Goal: Communication & Community: Share content

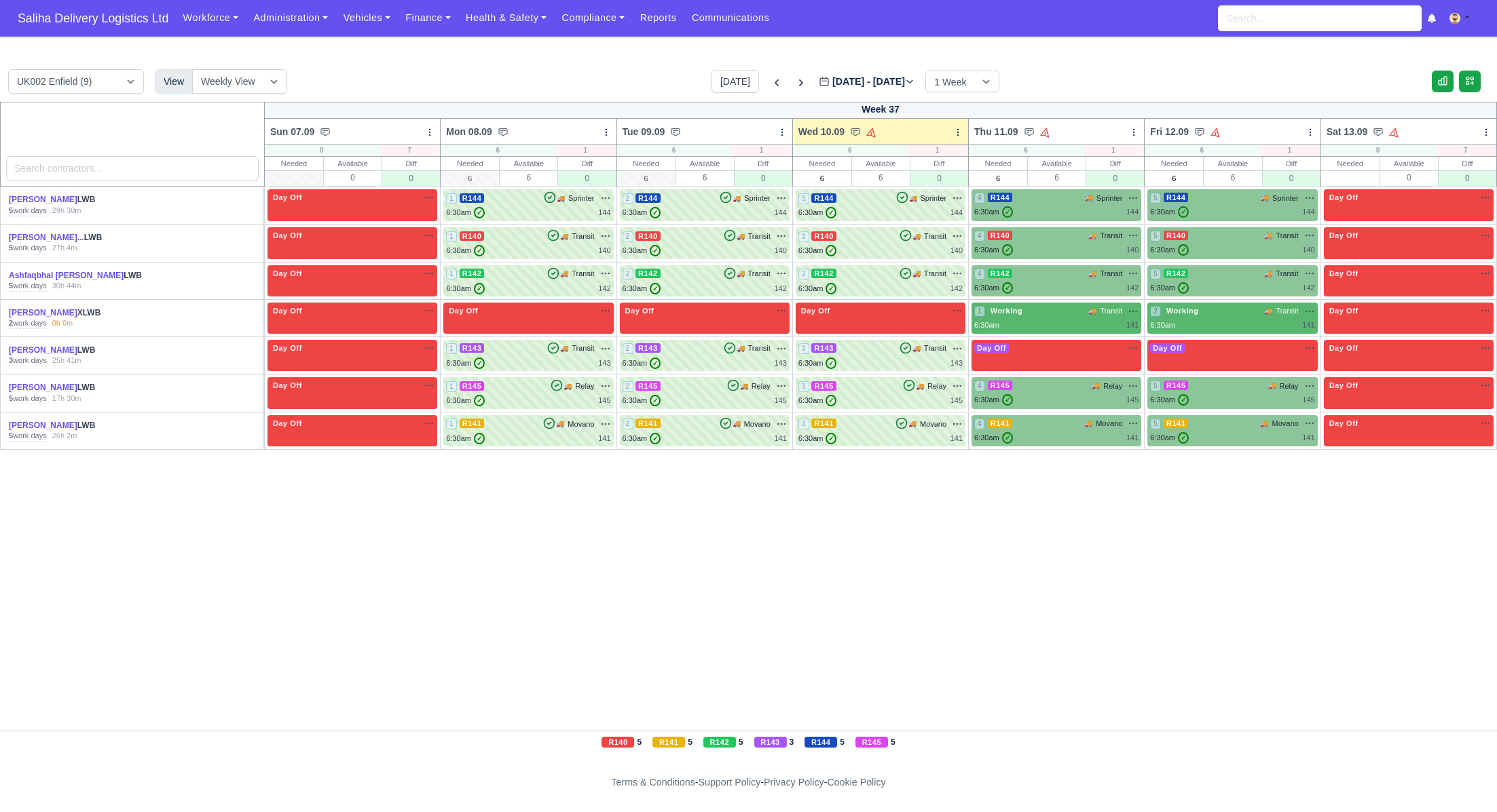
drag, startPoint x: 153, startPoint y: 25, endPoint x: 208, endPoint y: 4, distance: 58.9
click at [154, 25] on span "Saliha Delivery Logistics Ltd" at bounding box center [93, 18] width 164 height 27
click at [109, 15] on span "Saliha Delivery Logistics Ltd" at bounding box center [93, 18] width 164 height 27
click at [794, 81] on icon at bounding box center [801, 83] width 14 height 14
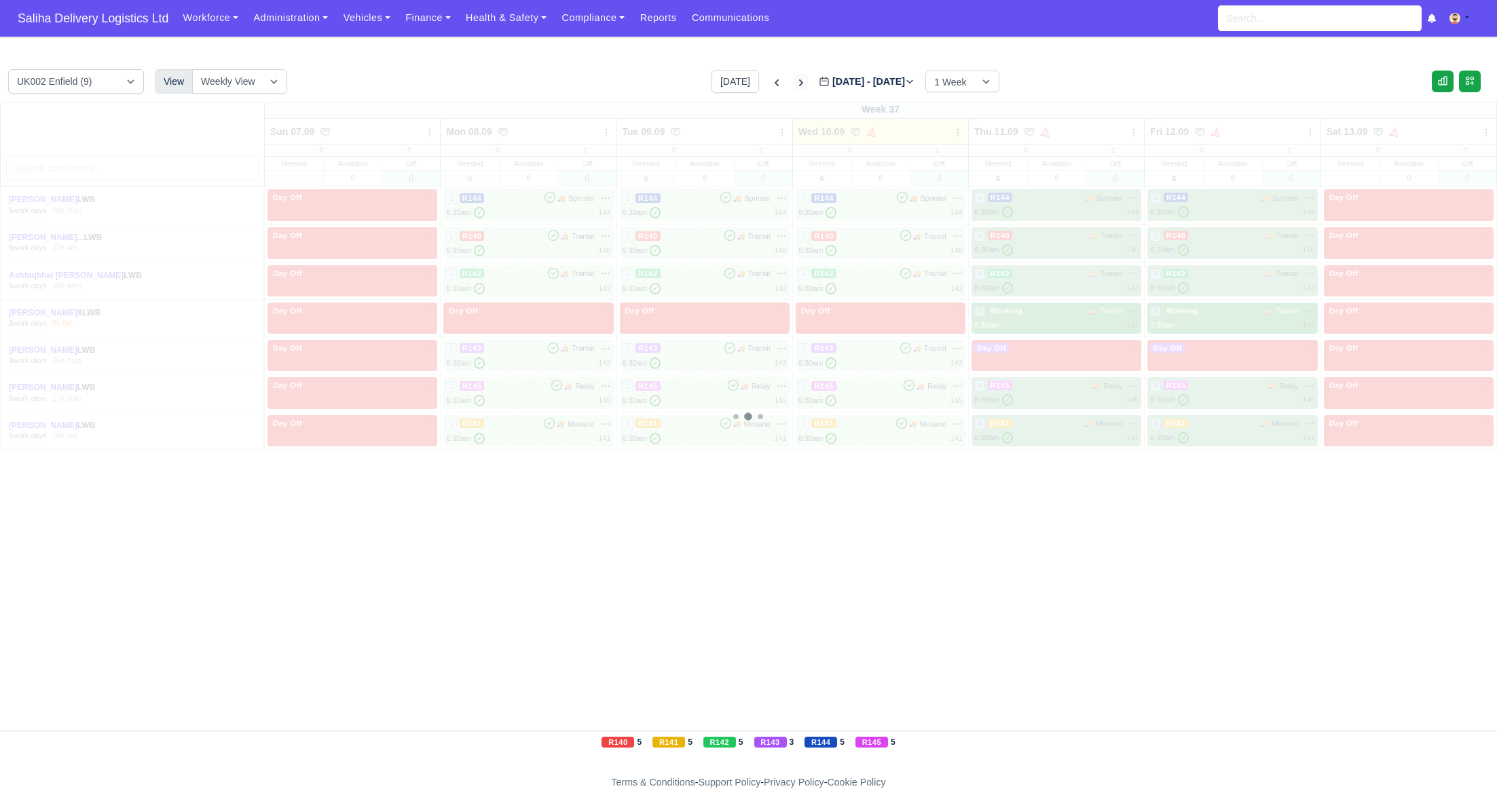
type input "2025-09-17"
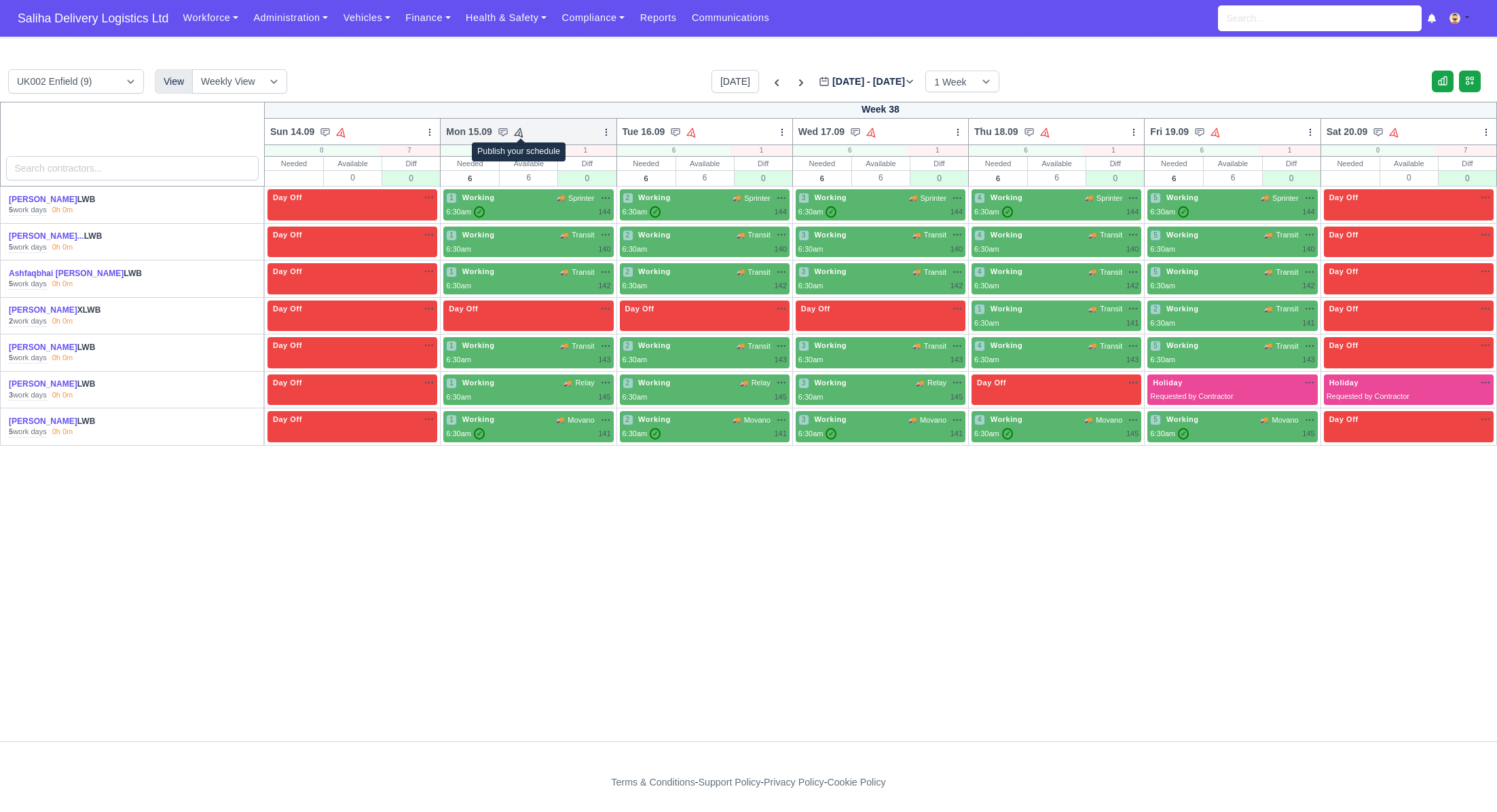
click at [522, 131] on icon at bounding box center [519, 132] width 9 height 9
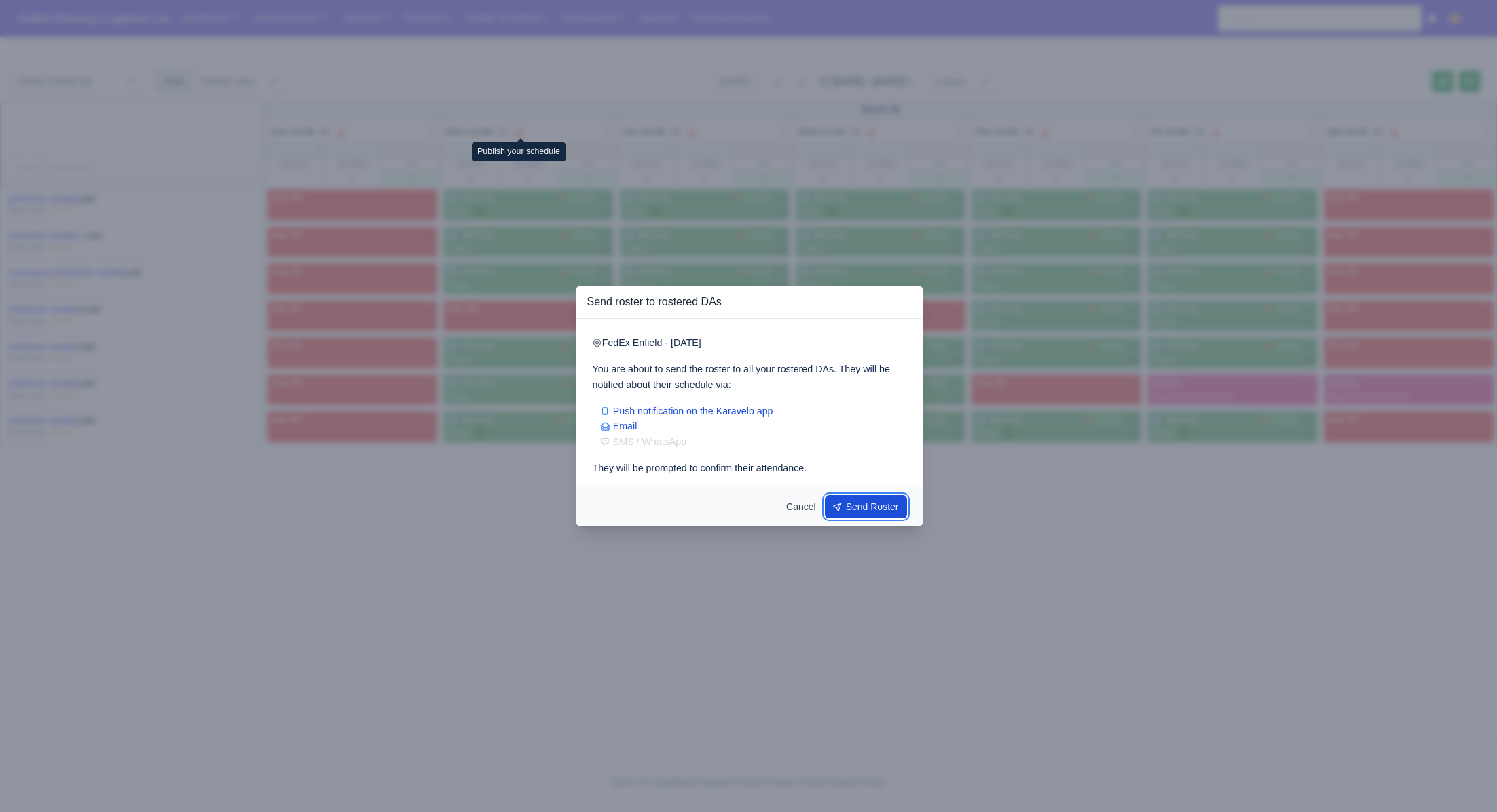
drag, startPoint x: 877, startPoint y: 514, endPoint x: 865, endPoint y: 498, distance: 20.0
click at [877, 514] on button "Send Roster" at bounding box center [866, 507] width 83 height 23
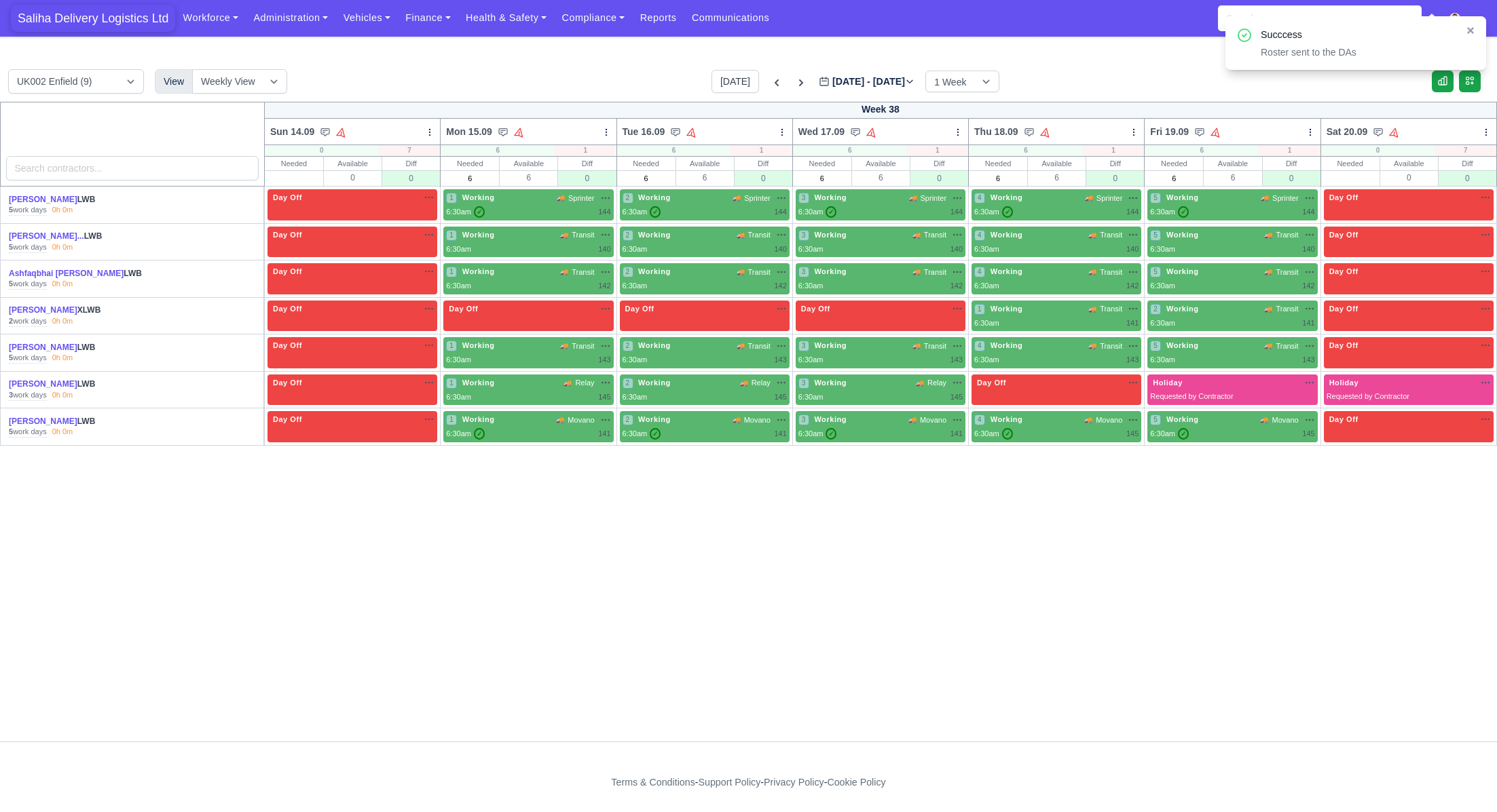
drag, startPoint x: 140, startPoint y: 11, endPoint x: 148, endPoint y: 14, distance: 8.5
click at [139, 11] on span "Saliha Delivery Logistics Ltd" at bounding box center [93, 18] width 164 height 27
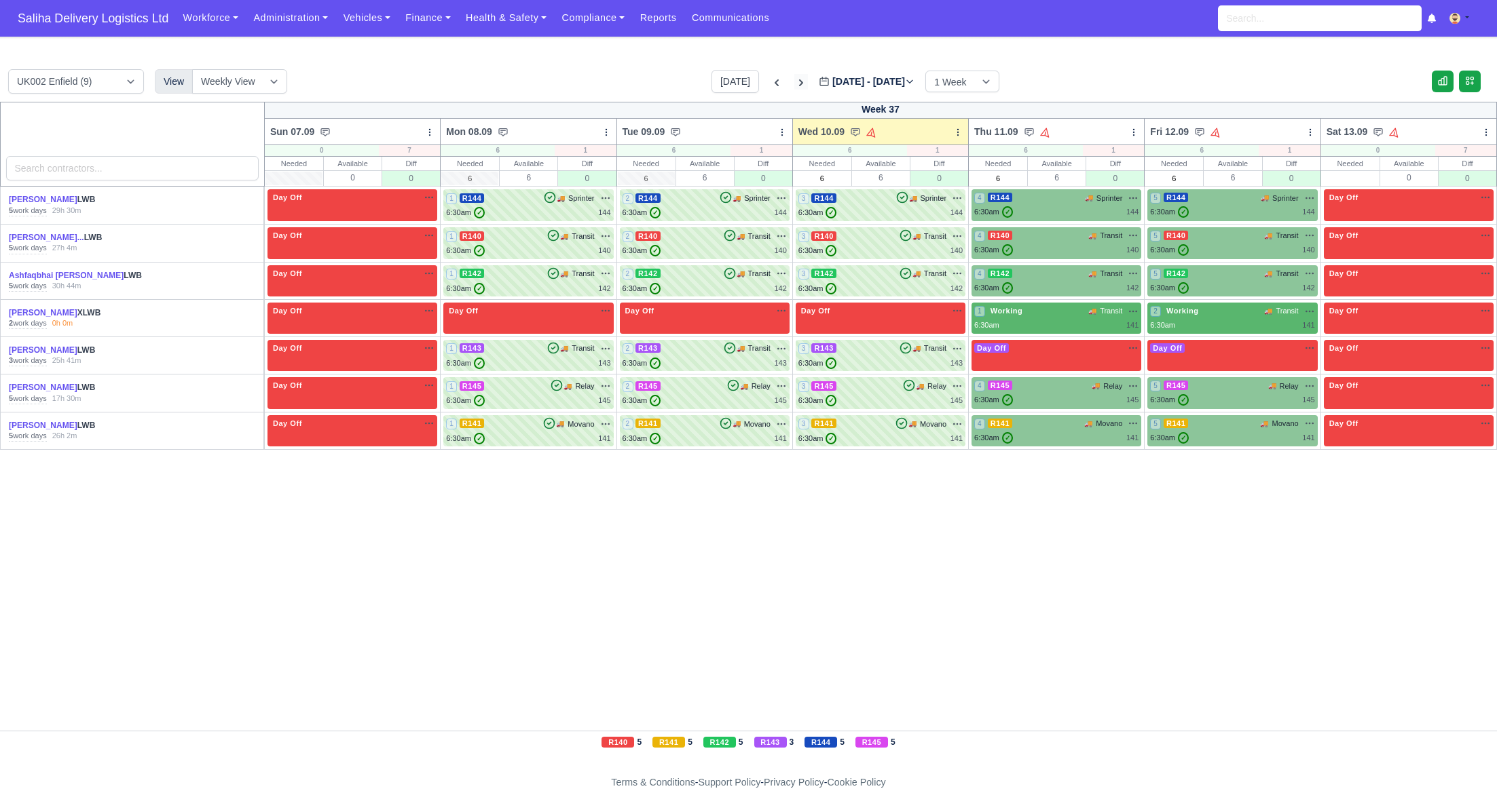
click at [794, 79] on icon at bounding box center [801, 83] width 14 height 14
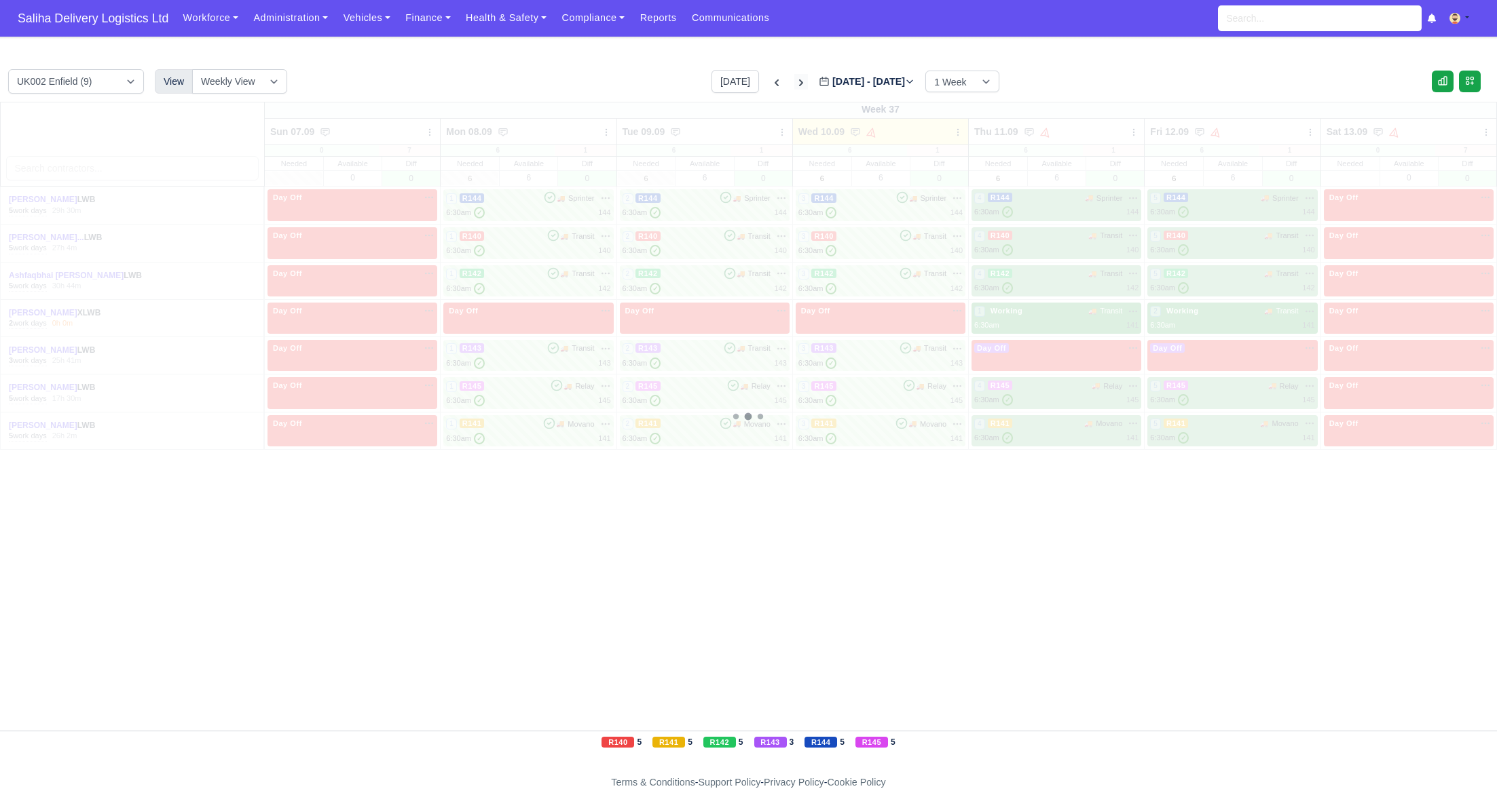
type input "2025-09-17"
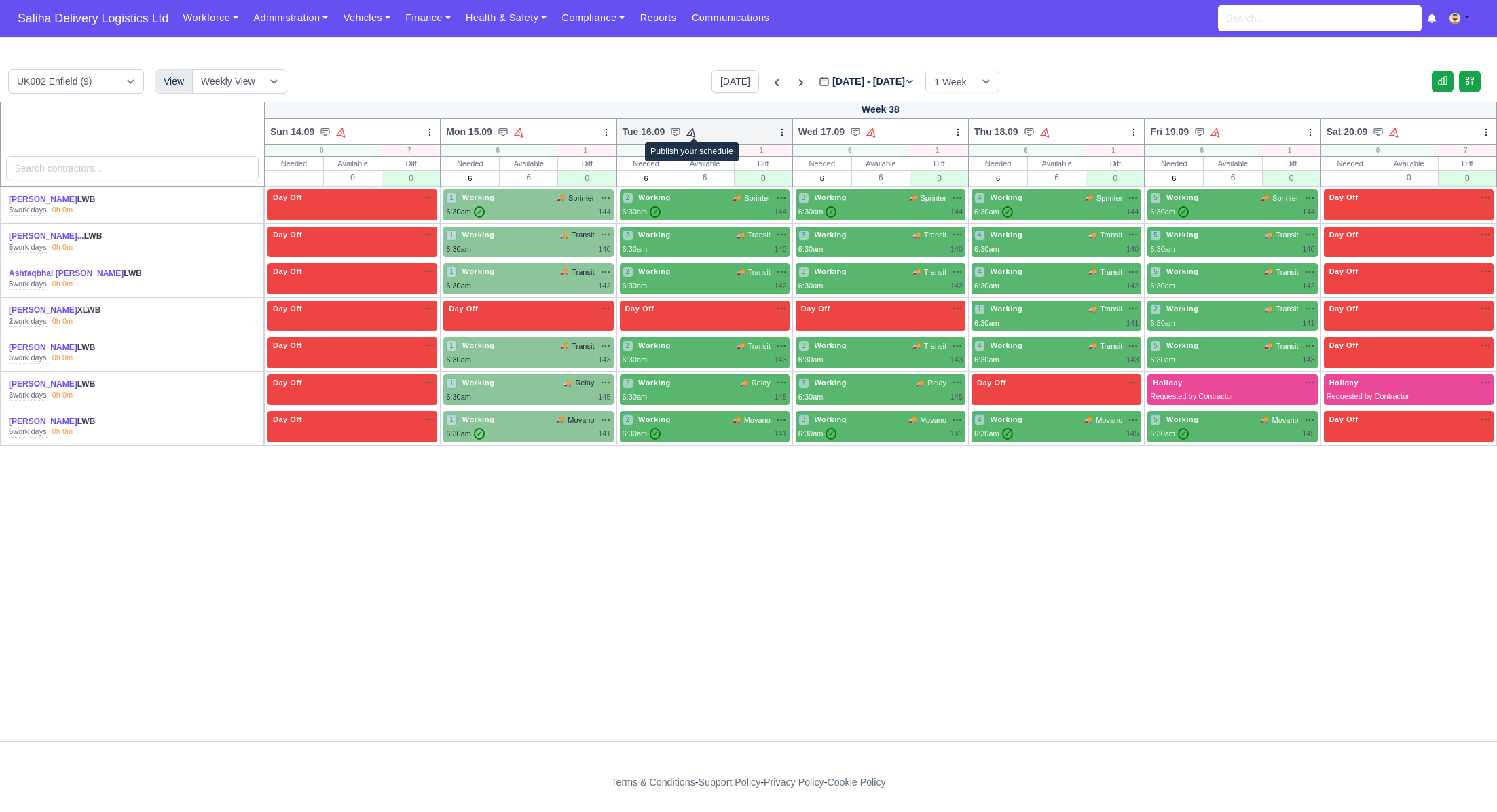
click at [695, 134] on icon at bounding box center [693, 132] width 13 height 13
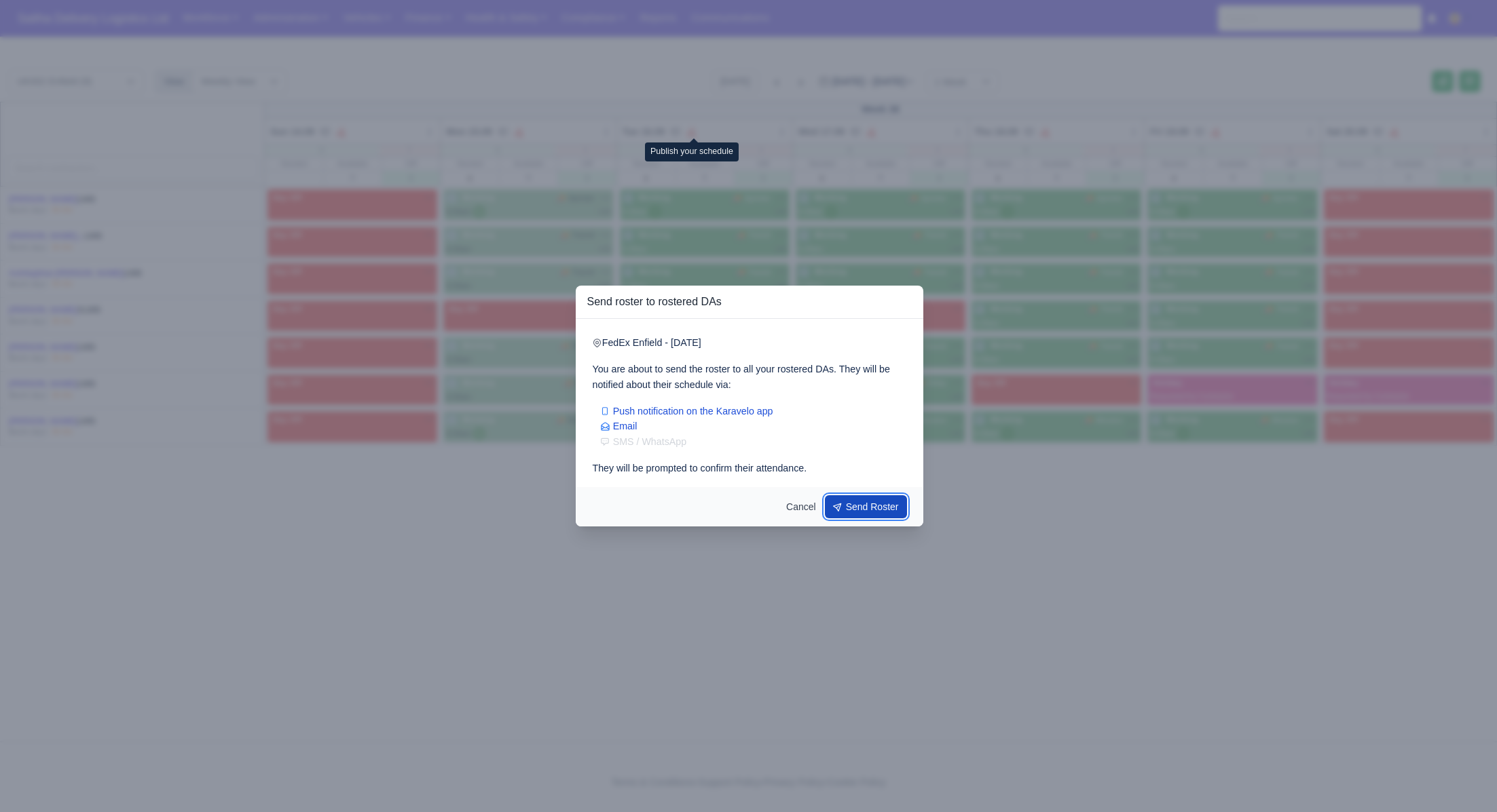
drag, startPoint x: 847, startPoint y: 506, endPoint x: 846, endPoint y: 488, distance: 18.0
click at [847, 506] on button "Send Roster" at bounding box center [866, 507] width 83 height 23
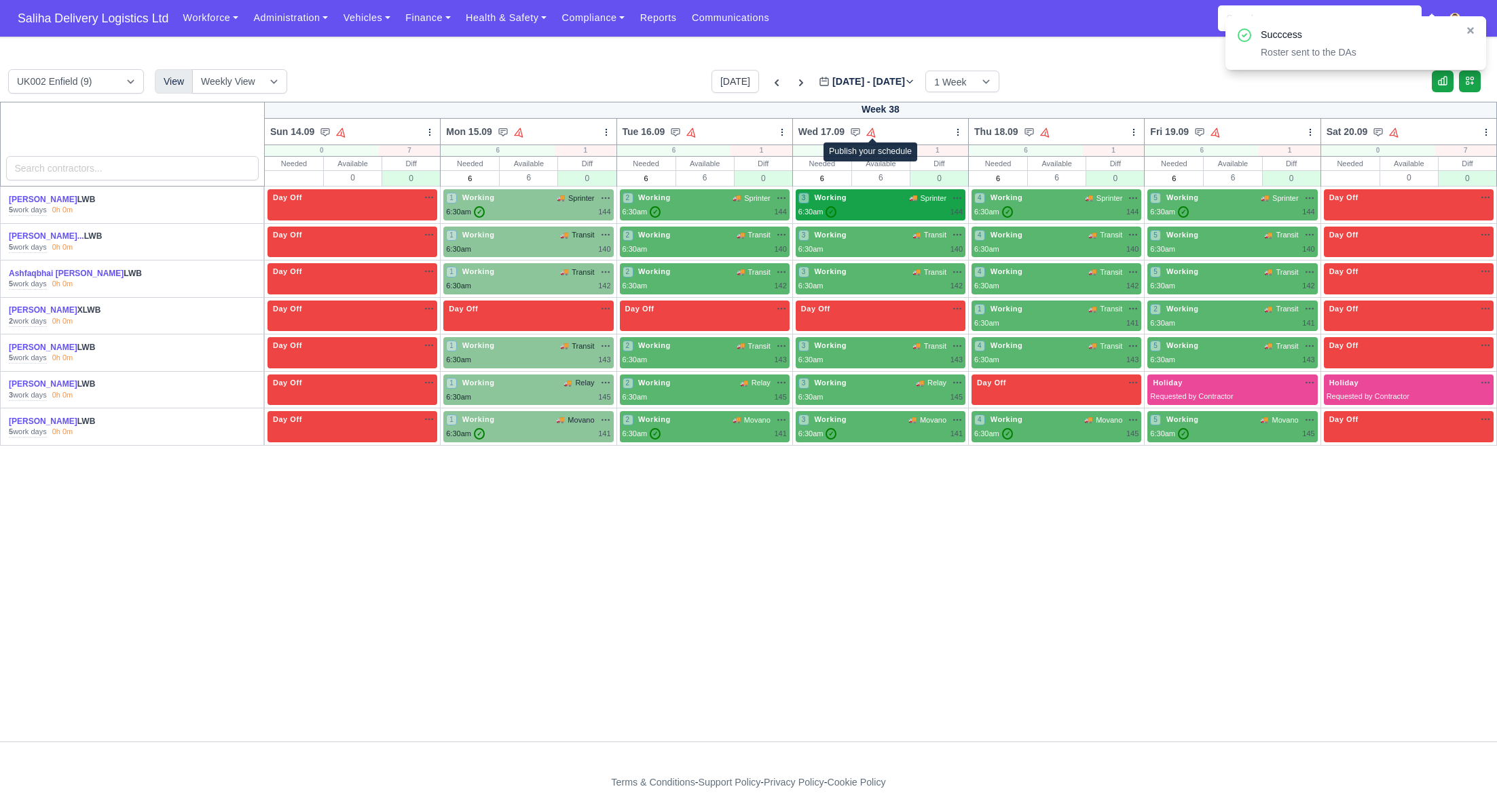
drag, startPoint x: 876, startPoint y: 131, endPoint x: 917, endPoint y: 210, distance: 89.0
click at [876, 131] on icon at bounding box center [872, 132] width 13 height 13
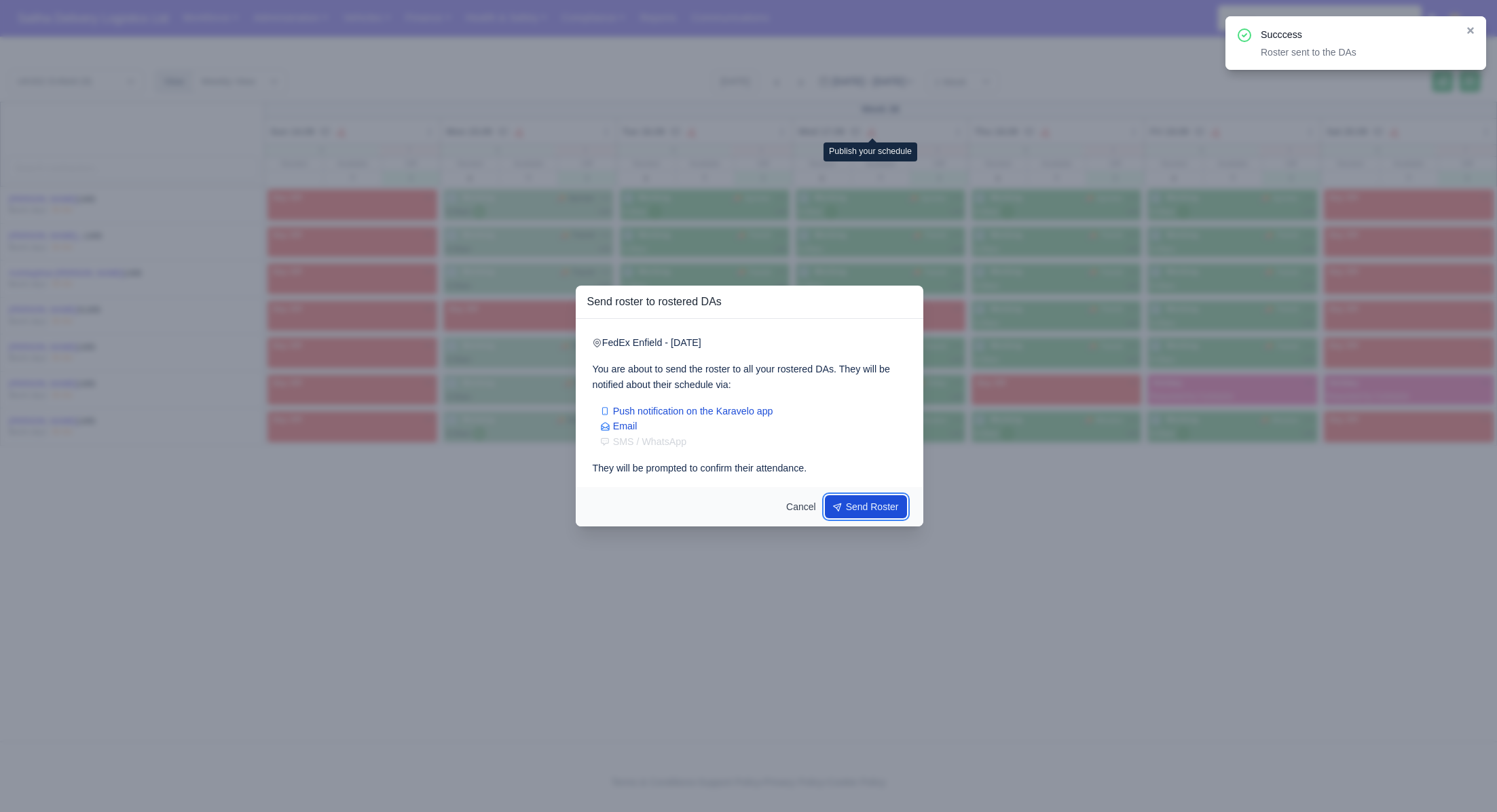
click at [856, 503] on button "Send Roster" at bounding box center [866, 507] width 83 height 23
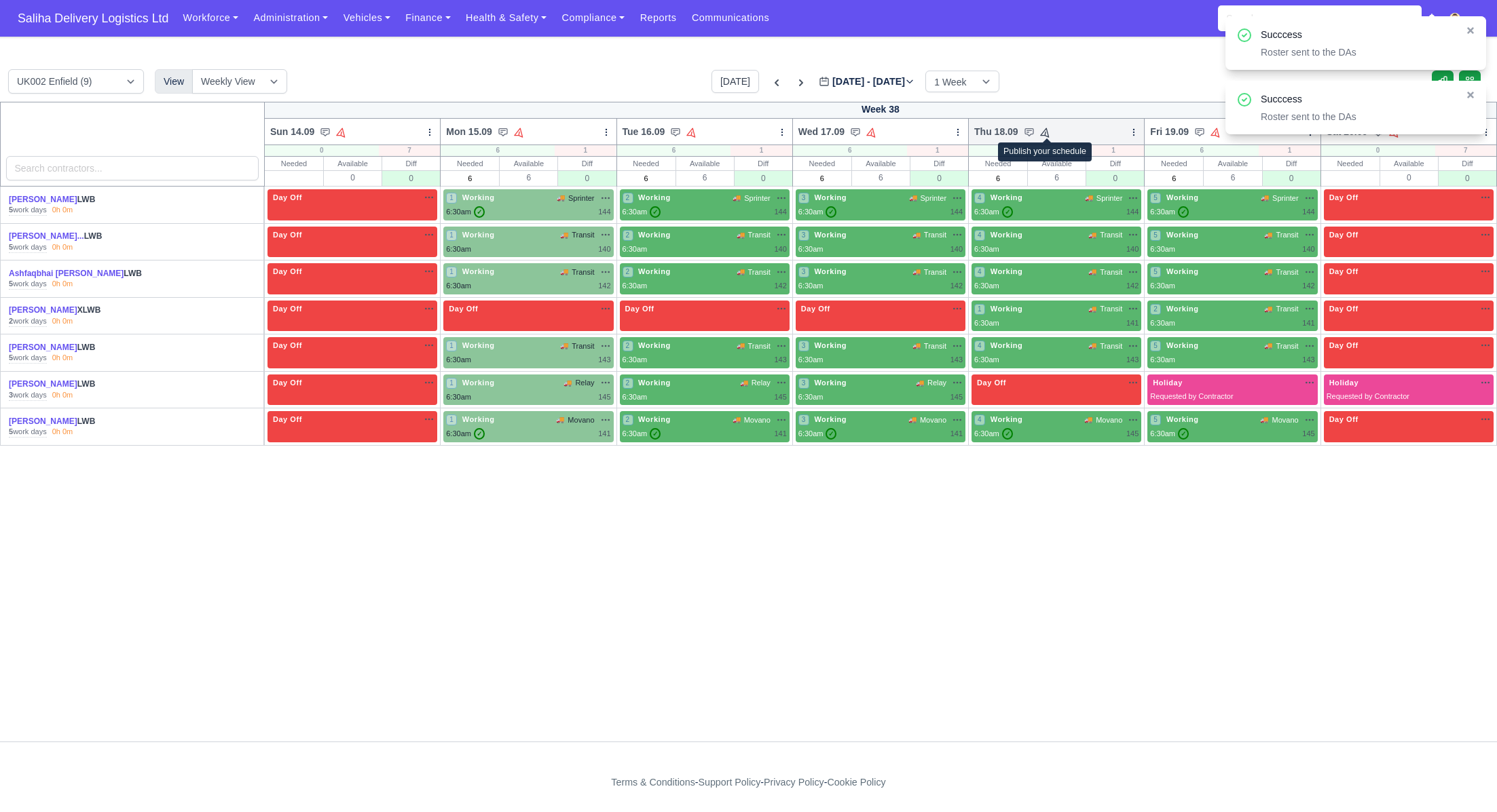
click at [1044, 131] on icon at bounding box center [1045, 132] width 13 height 13
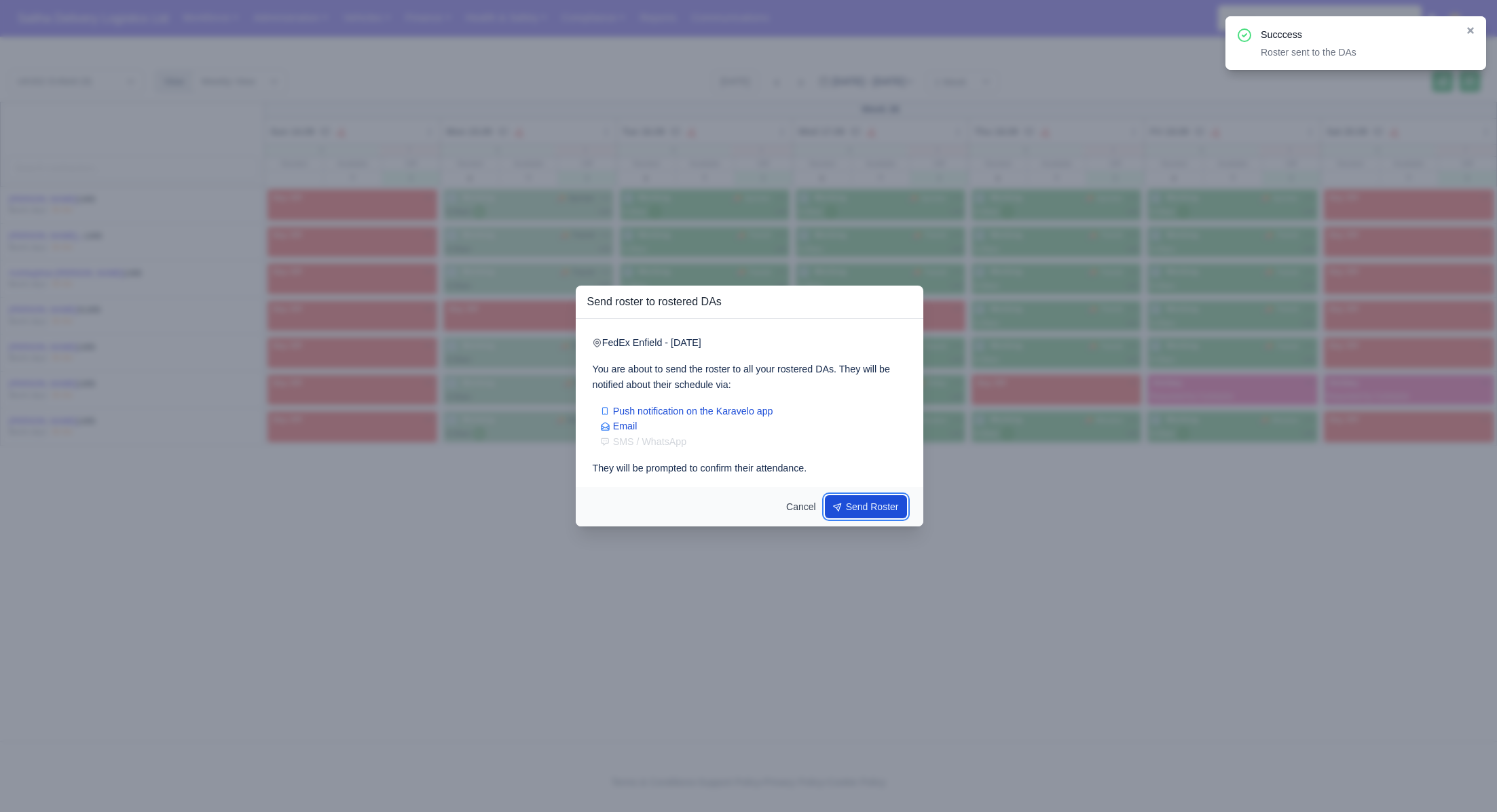
click at [876, 516] on button "Send Roster" at bounding box center [866, 507] width 83 height 23
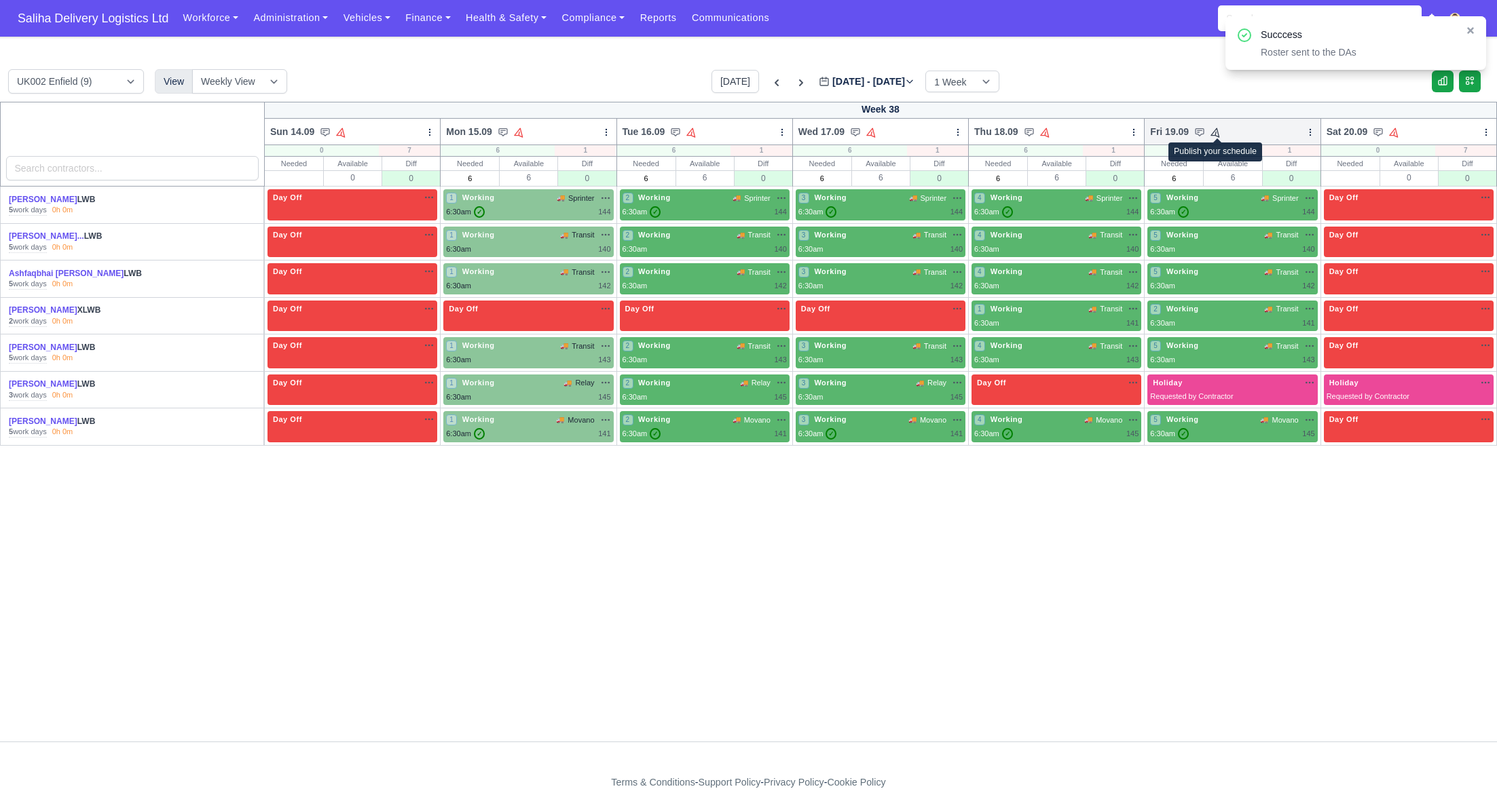
click at [1217, 131] on icon at bounding box center [1216, 132] width 9 height 9
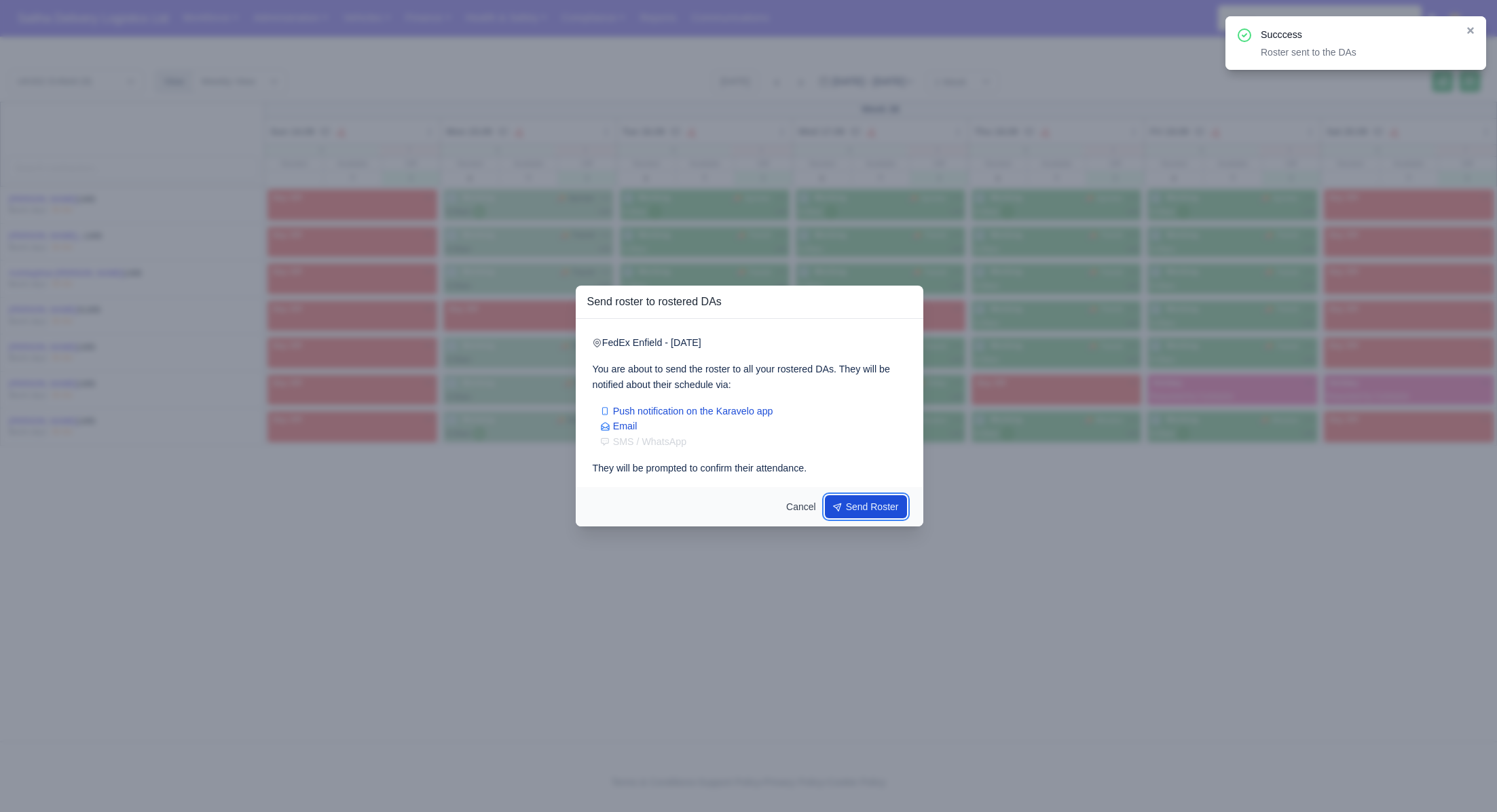
click at [871, 513] on button "Send Roster" at bounding box center [866, 507] width 83 height 23
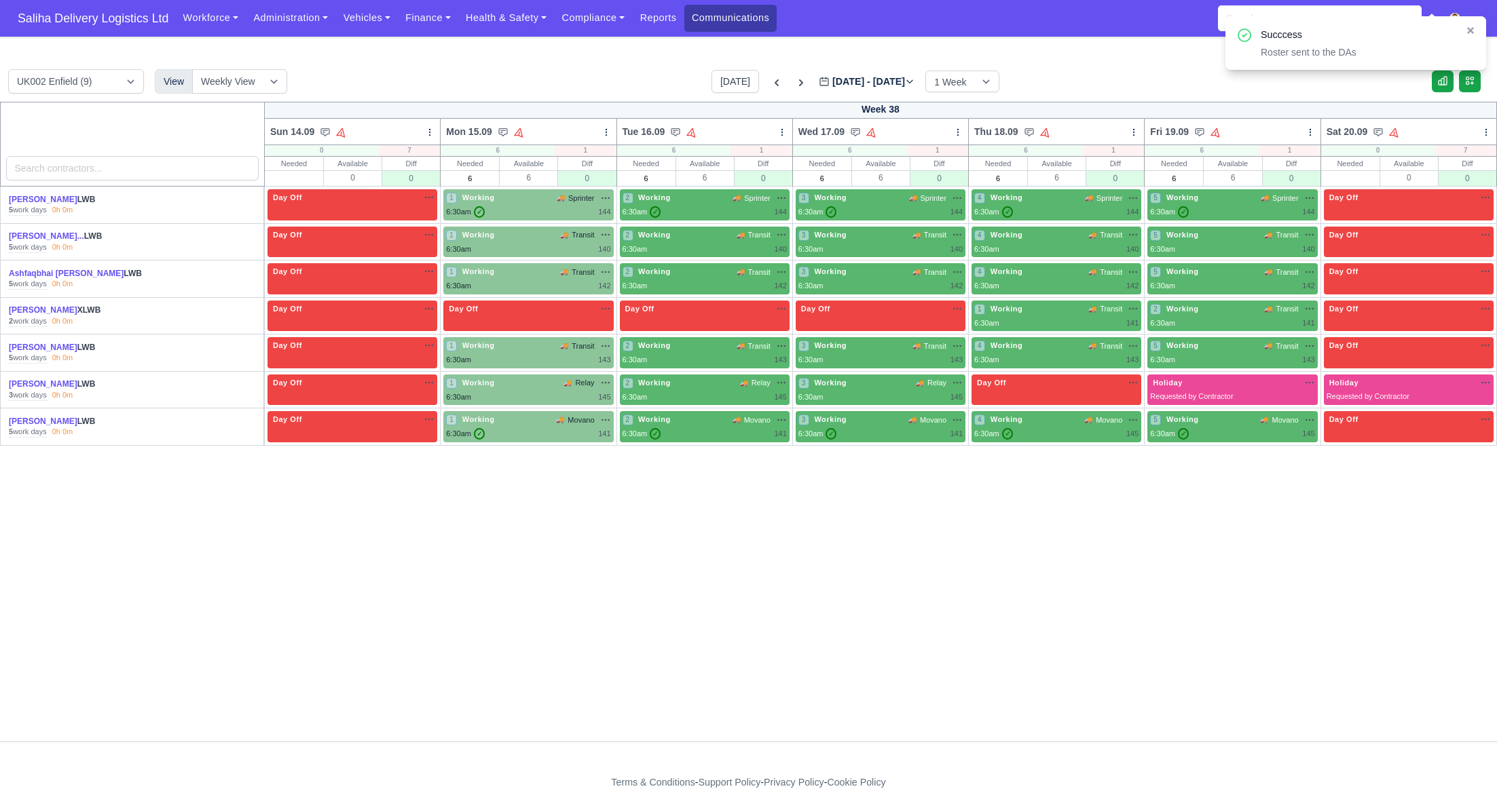
click at [714, 24] on link "Communications" at bounding box center [731, 18] width 93 height 26
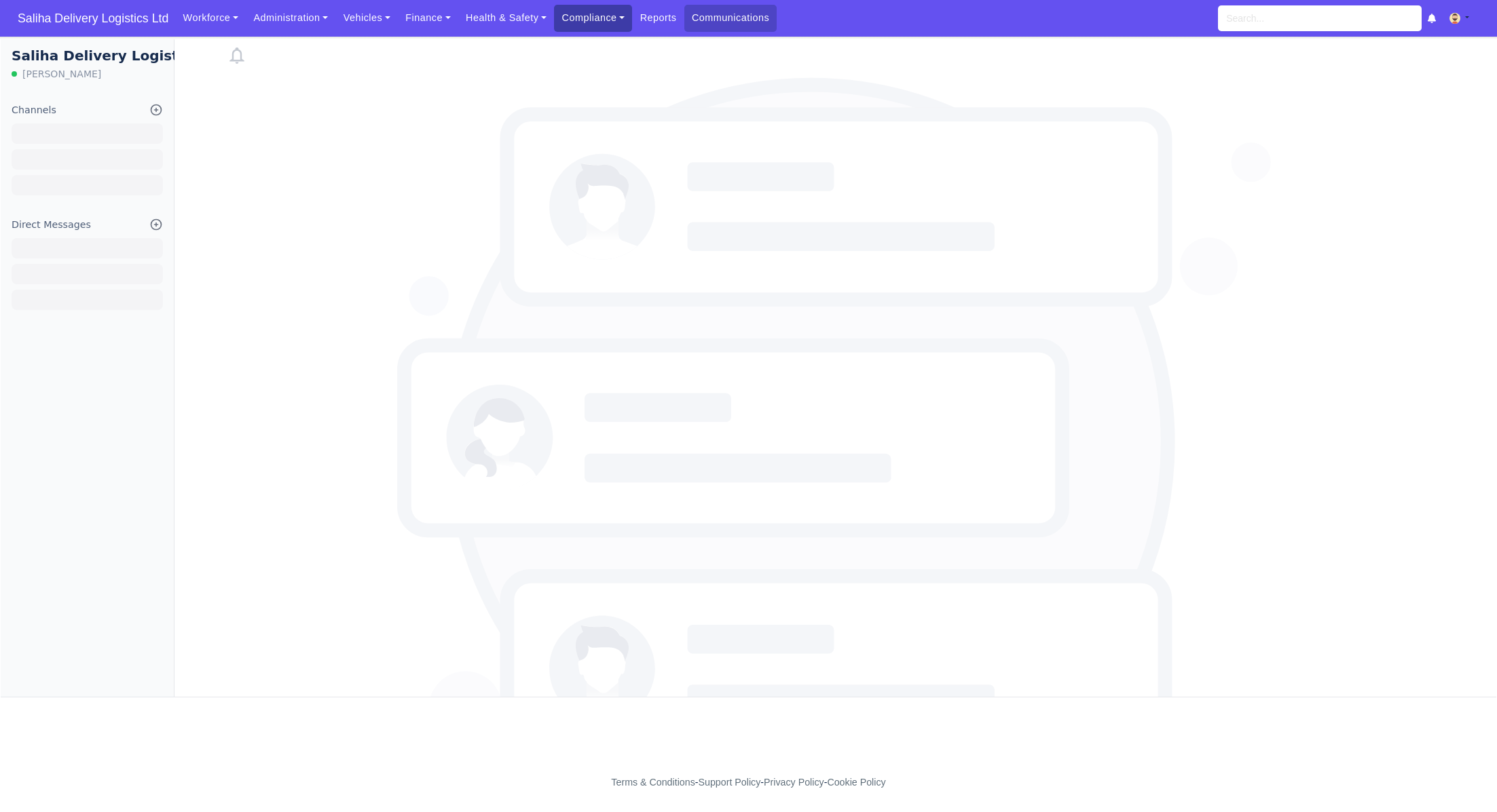
click at [618, 20] on link "Compliance" at bounding box center [592, 18] width 78 height 26
click at [625, 127] on link "Communication Center" at bounding box center [621, 133] width 121 height 28
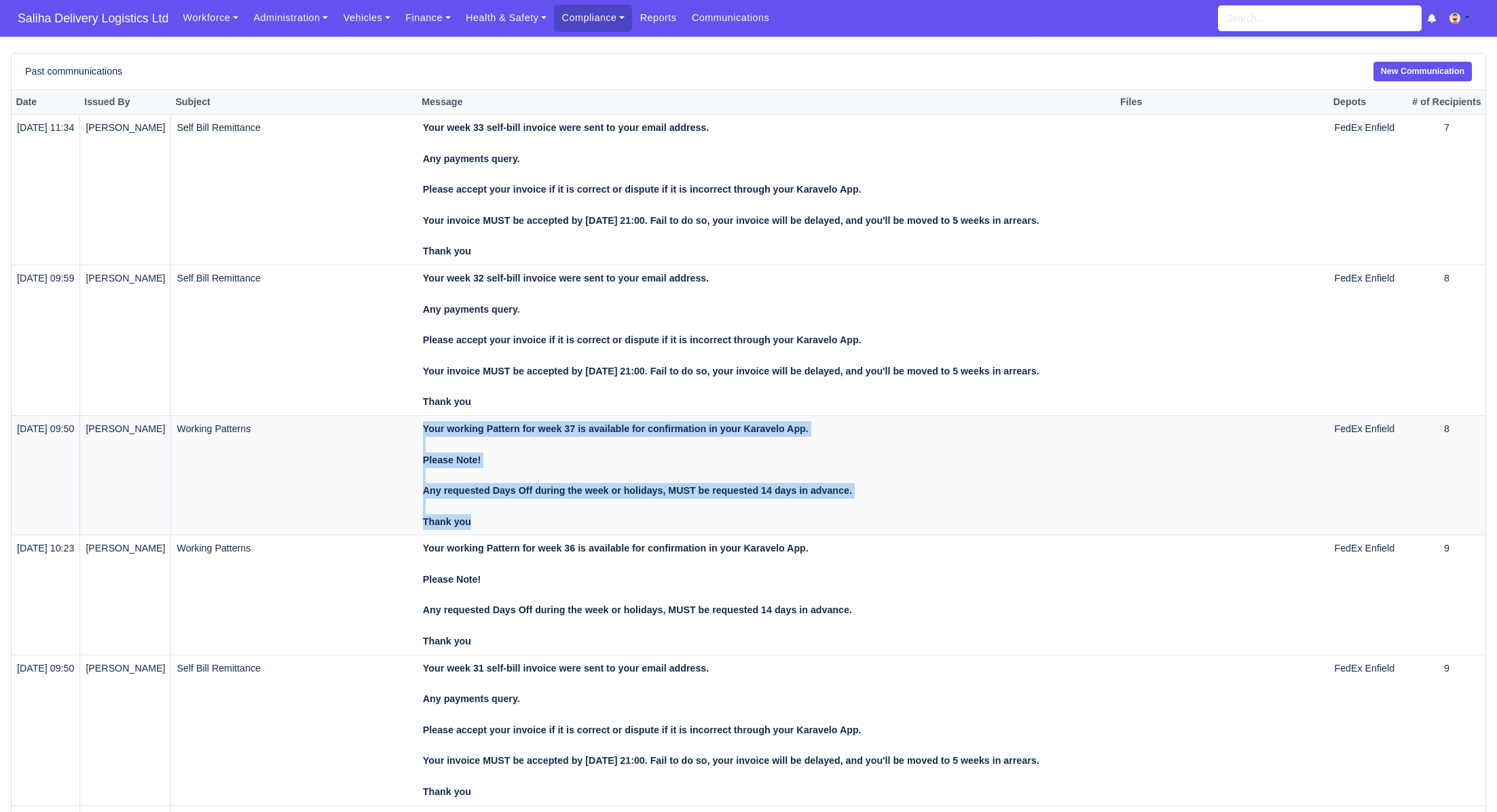
drag, startPoint x: 485, startPoint y: 526, endPoint x: 424, endPoint y: 438, distance: 107.1
click at [421, 438] on tr "[DATE] 09:50 [PERSON_NAME] Working Patterns Your working Pattern for week 37 is…" at bounding box center [748, 476] width 1474 height 119
copy tr "Your working Pattern for week 37 is available for confirmation in your Karavelo…"
click at [1444, 70] on link "New Communication" at bounding box center [1422, 71] width 98 height 20
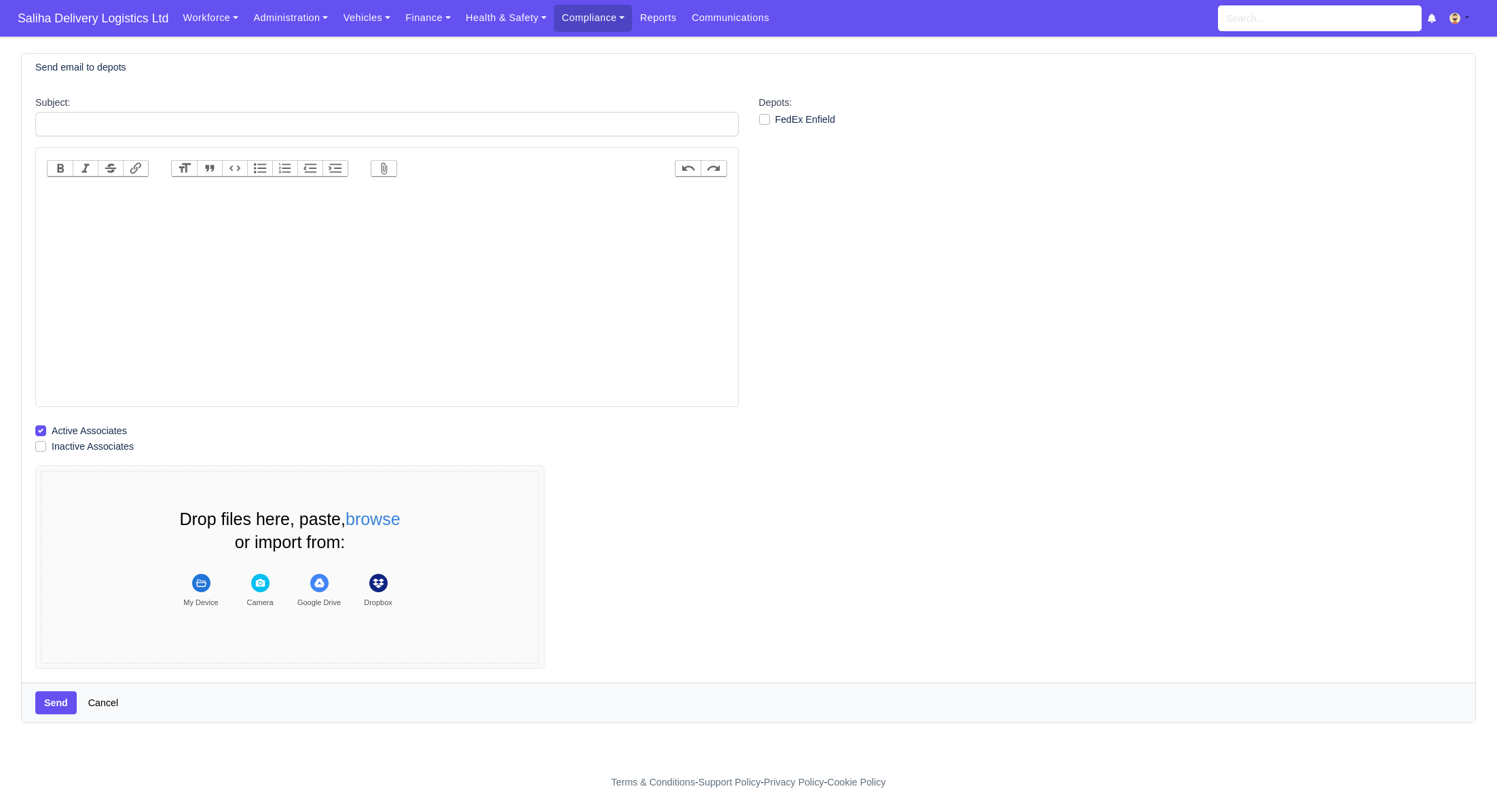
click at [254, 187] on trix-editor at bounding box center [387, 295] width 680 height 217
paste trix-editor "<div><strong><br>Your working Pattern for week 37 is available for confirmation…"
drag, startPoint x: 55, startPoint y: 208, endPoint x: 65, endPoint y: 211, distance: 10.4
click at [55, 208] on strong "Your working Pattern for week 37 is available for confirmation in your Karavelo…" at bounding box center [267, 240] width 429 height 68
click at [207, 195] on strong "Your working Pattern for week 37 is available for confirmation in your Karavelo…" at bounding box center [267, 226] width 429 height 68
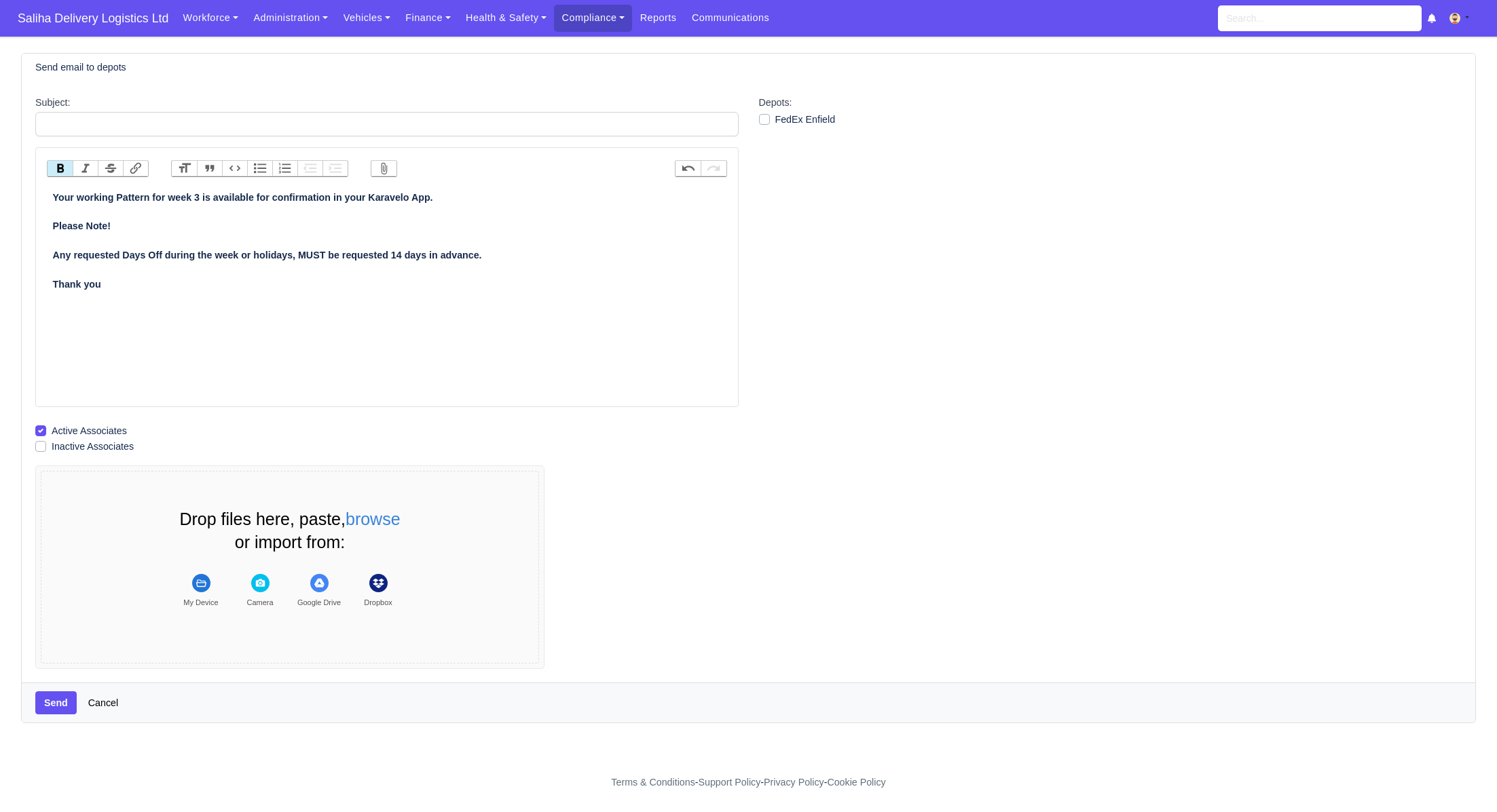
type trix-editor "<div><strong>Your working Pattern for week 38 is available for confirmation in …"
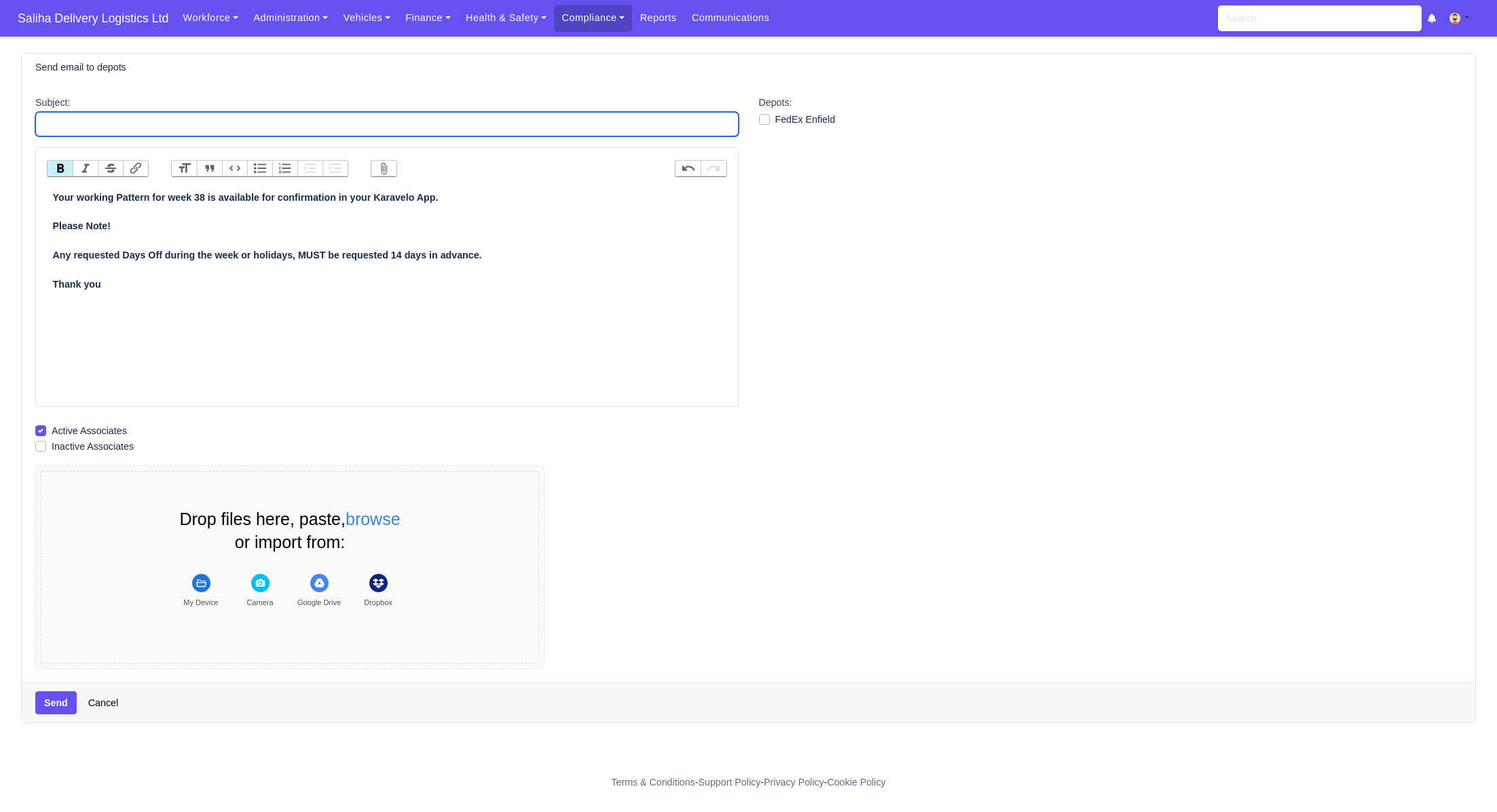
click at [154, 121] on input "Subject:" at bounding box center [387, 124] width 703 height 25
type input "Working Patterns"
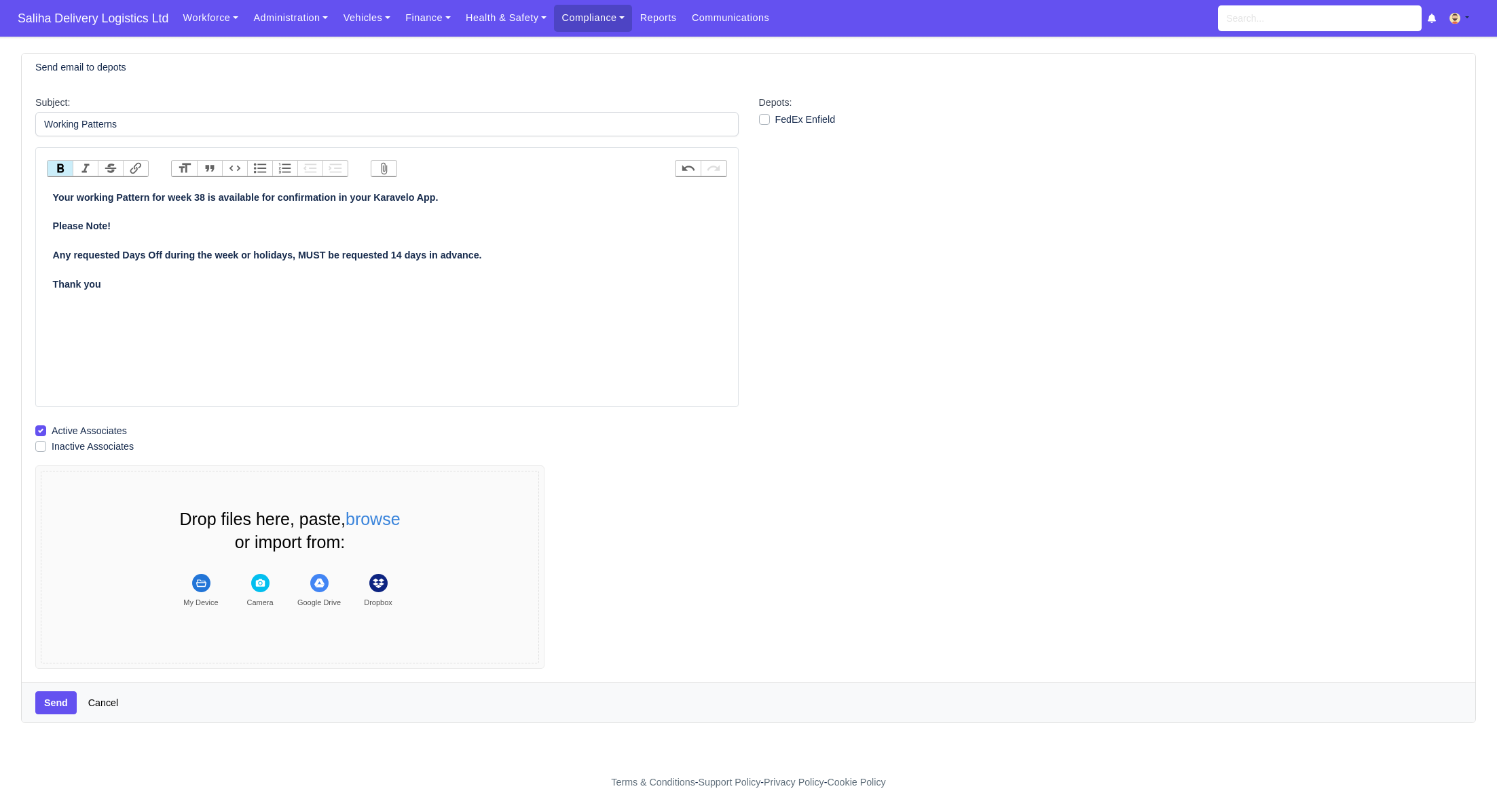
click at [775, 118] on label "FedEx Enfield" at bounding box center [805, 119] width 60 height 15
click at [767, 118] on input "FedEx Enfield" at bounding box center [764, 117] width 11 height 11
checkbox input "true"
click at [62, 699] on button "Send" at bounding box center [56, 703] width 41 height 23
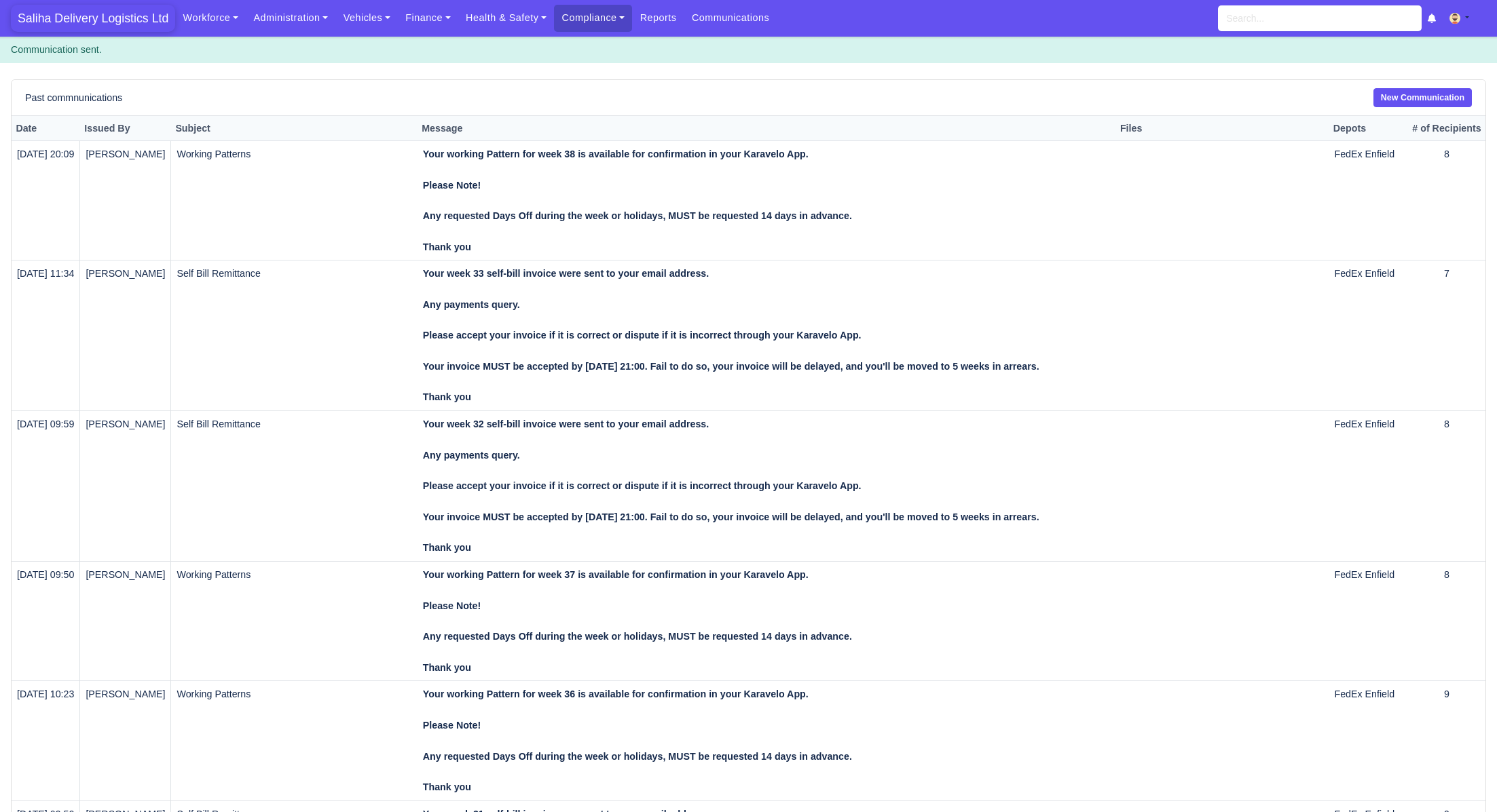
click at [97, 12] on span "Saliha Delivery Logistics Ltd" at bounding box center [93, 18] width 164 height 27
